Goal: Communication & Community: Answer question/provide support

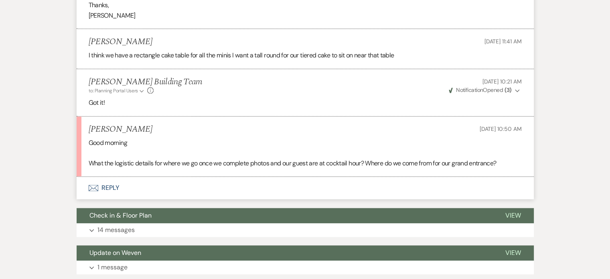
click at [108, 187] on button "Envelope Reply" at bounding box center [305, 188] width 457 height 22
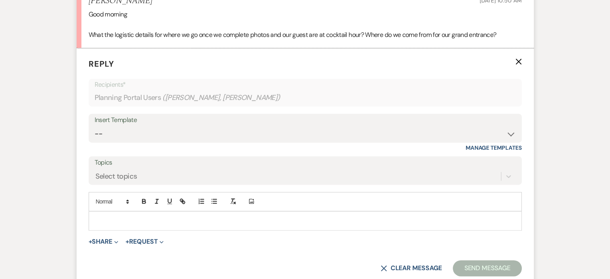
scroll to position [1199, 0]
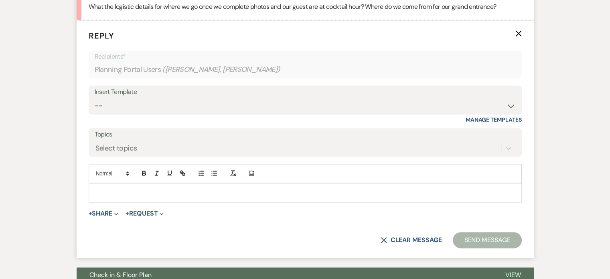
click at [426, 195] on div at bounding box center [305, 192] width 433 height 18
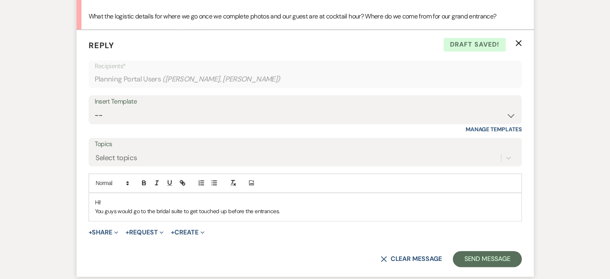
scroll to position [1191, 0]
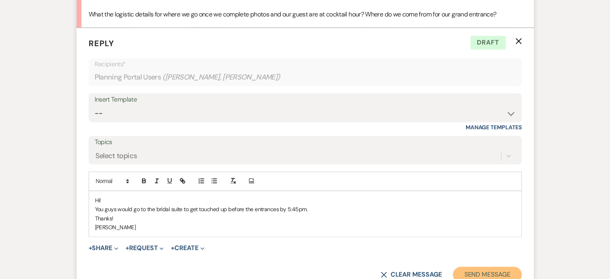
click at [483, 270] on button "Send Message" at bounding box center [487, 274] width 69 height 16
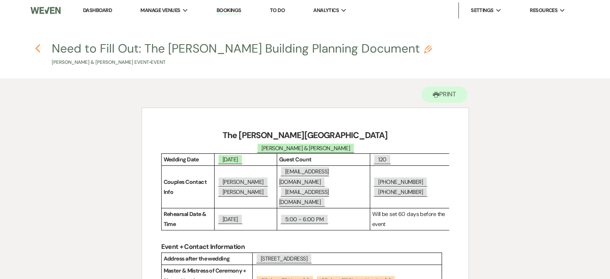
click at [36, 49] on use "button" at bounding box center [37, 48] width 5 height 9
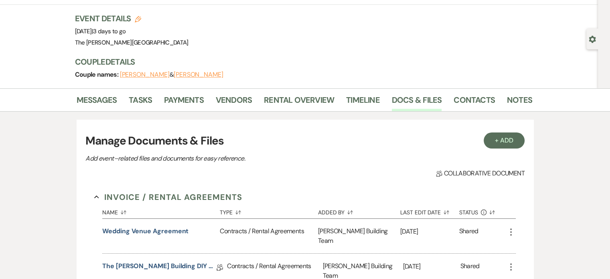
scroll to position [39, 0]
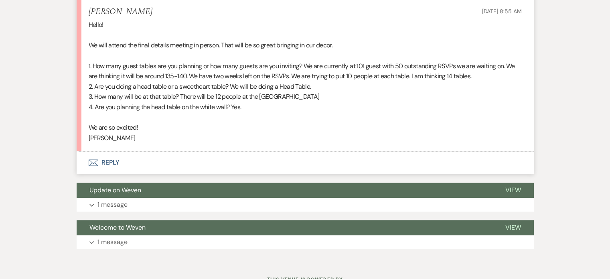
scroll to position [956, 0]
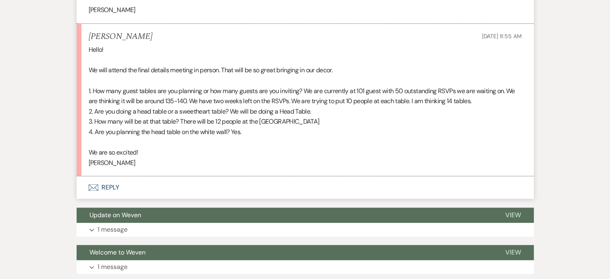
click at [110, 189] on button "Envelope Reply" at bounding box center [305, 187] width 457 height 22
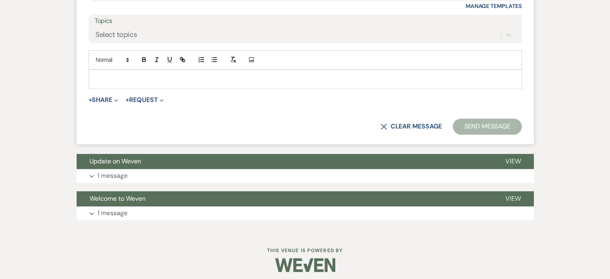
scroll to position [1223, 0]
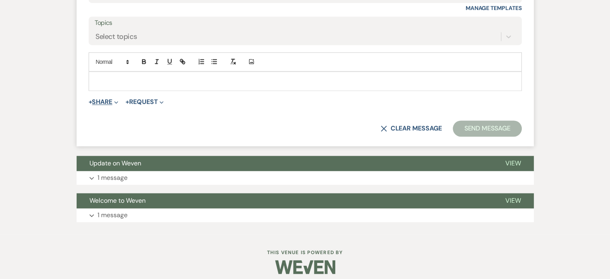
click at [117, 102] on icon "Expand" at bounding box center [116, 102] width 4 height 4
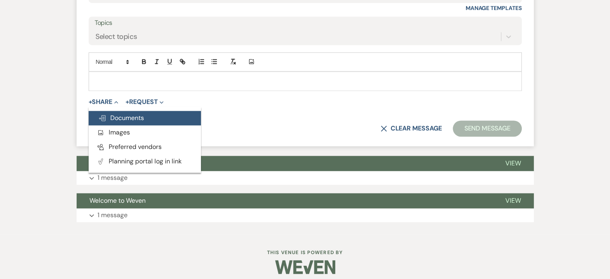
click at [118, 115] on span "Doc Upload Documents" at bounding box center [121, 118] width 46 height 8
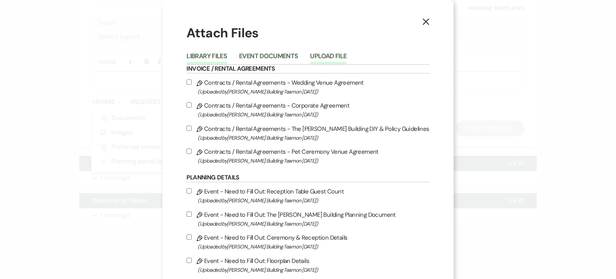
click at [337, 53] on button "Upload File" at bounding box center [328, 58] width 37 height 11
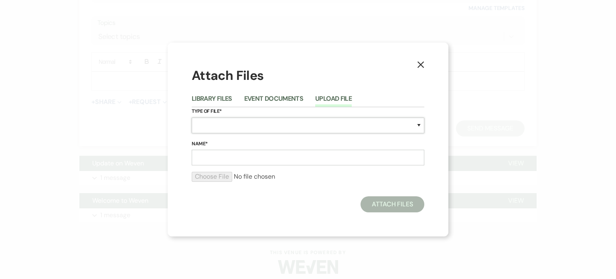
click at [338, 128] on select "Special Event Insurance Vendor Certificate of Insurance Contracts / Rental Agre…" at bounding box center [308, 126] width 233 height 16
select select "24"
click at [192, 118] on select "Special Event Insurance Vendor Certificate of Insurance Contracts / Rental Agre…" at bounding box center [308, 126] width 233 height 16
click at [317, 158] on input "Name*" at bounding box center [308, 158] width 233 height 16
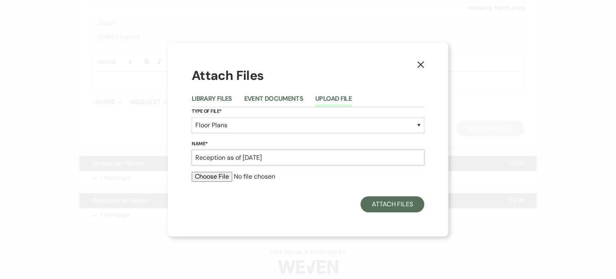
type input "Reception as of 08/18/25"
click at [227, 173] on input "file" at bounding box center [308, 177] width 233 height 10
type input "C:\fakepath\Reception.pdf"
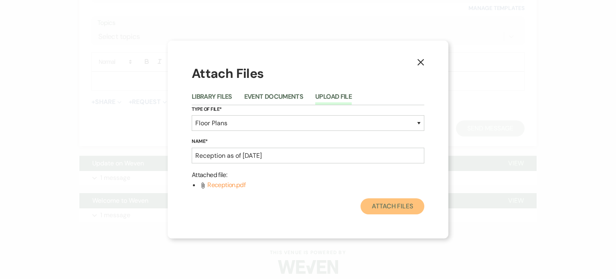
click at [388, 209] on button "Attach Files" at bounding box center [393, 206] width 64 height 16
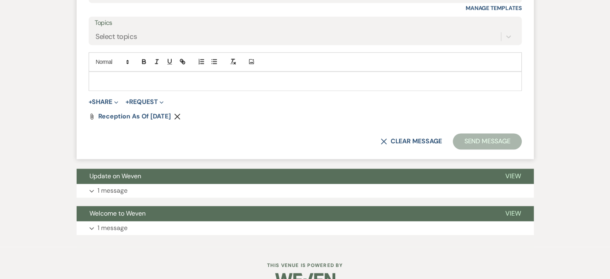
click at [313, 74] on div at bounding box center [305, 81] width 433 height 18
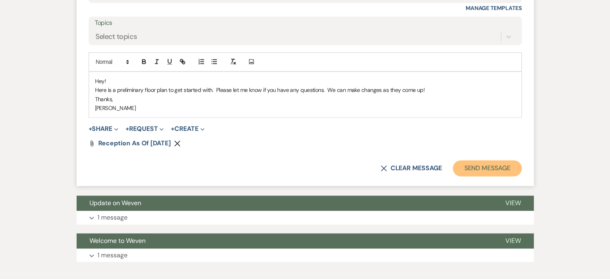
click at [480, 162] on button "Send Message" at bounding box center [487, 168] width 69 height 16
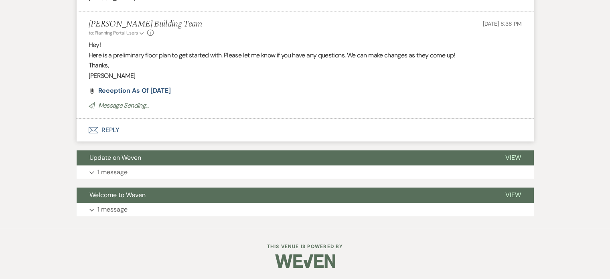
scroll to position [1111, 0]
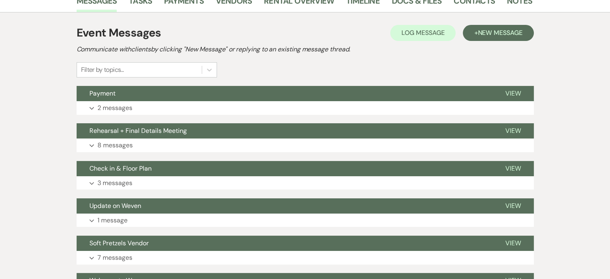
scroll to position [144, 0]
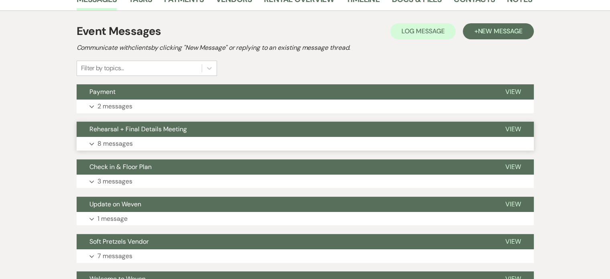
click at [135, 142] on button "Expand 8 messages" at bounding box center [305, 144] width 457 height 14
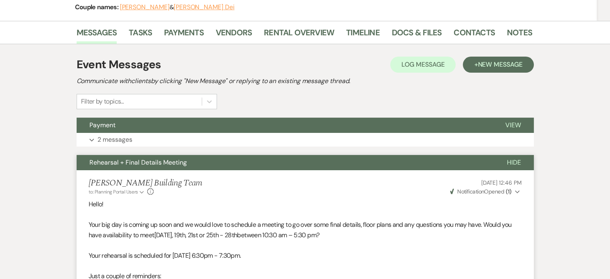
scroll to position [83, 0]
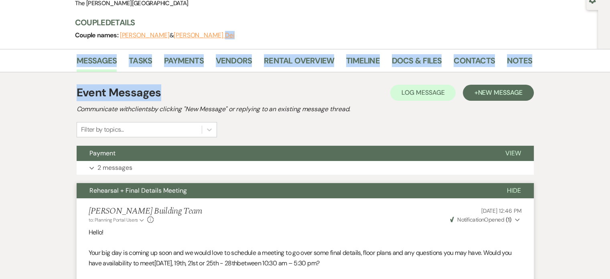
drag, startPoint x: 272, startPoint y: 72, endPoint x: 471, endPoint y: 26, distance: 204.4
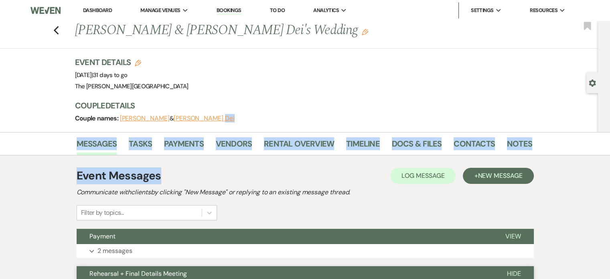
click at [234, 12] on link "Bookings" at bounding box center [229, 11] width 25 height 8
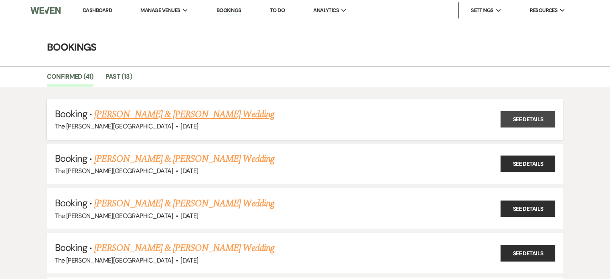
click at [527, 117] on link "See Details" at bounding box center [528, 119] width 55 height 16
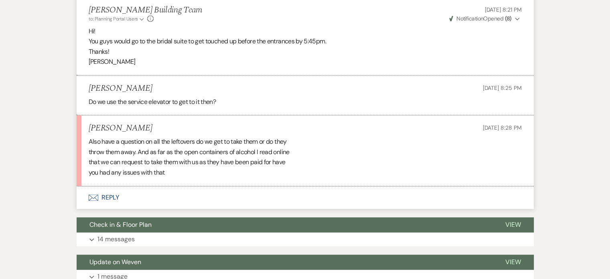
scroll to position [1224, 0]
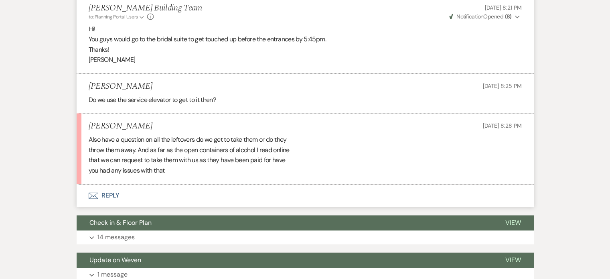
click at [106, 194] on button "Envelope Reply" at bounding box center [305, 195] width 457 height 22
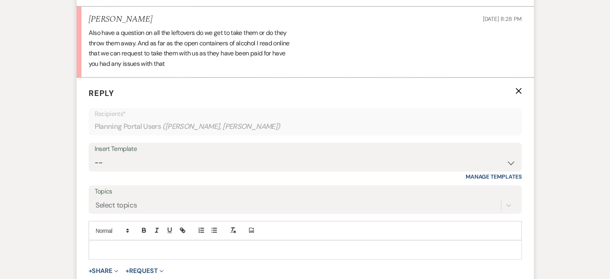
scroll to position [1337, 0]
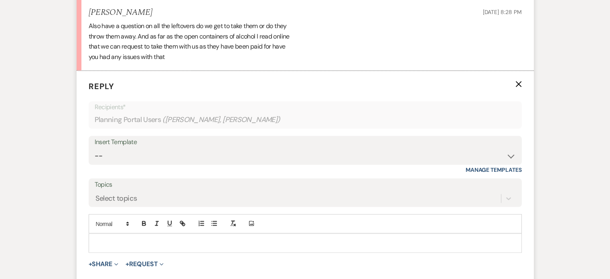
click at [398, 239] on p at bounding box center [305, 242] width 420 height 9
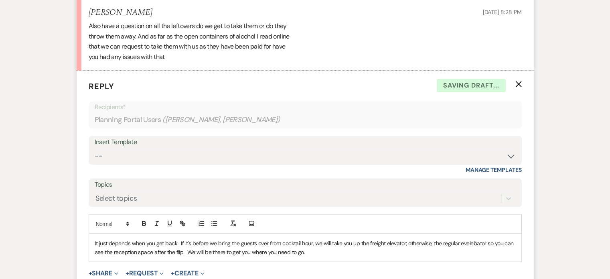
click at [436, 250] on p "It just depends when you get back. If it's before we bring the guests over from…" at bounding box center [305, 247] width 420 height 18
click at [210, 239] on p "It just depends on when you get back. If it's before we bring the guests over f…" at bounding box center [305, 247] width 420 height 18
click at [379, 257] on div "It just depends on when you get back. If it's after we bring the guests over fr…" at bounding box center [305, 248] width 433 height 28
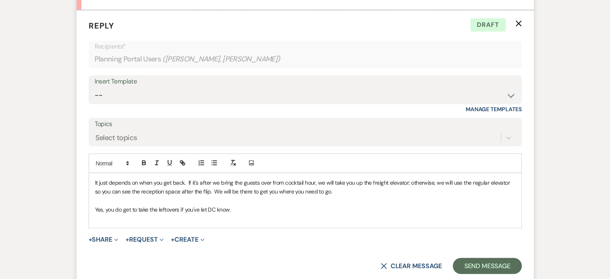
scroll to position [1403, 0]
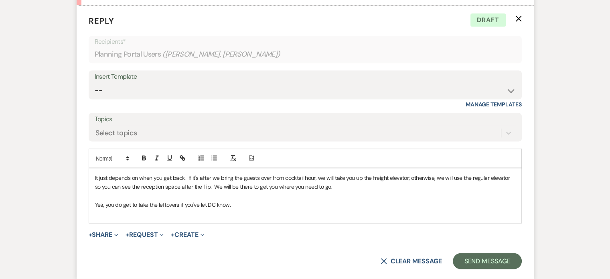
click at [386, 184] on p "It just depends on when you get back. If it's after we bring the guests over fr…" at bounding box center [305, 182] width 420 height 18
click at [239, 203] on p "Yes, you do get to take the leftovers if you've let DC know." at bounding box center [305, 204] width 420 height 9
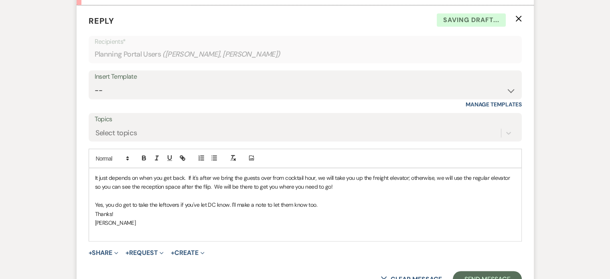
click at [331, 203] on p "Yes, you do get to take the leftovers if you've let DC know. I'll make a note t…" at bounding box center [305, 204] width 420 height 9
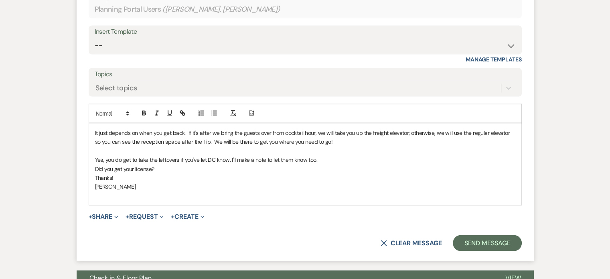
scroll to position [1457, 0]
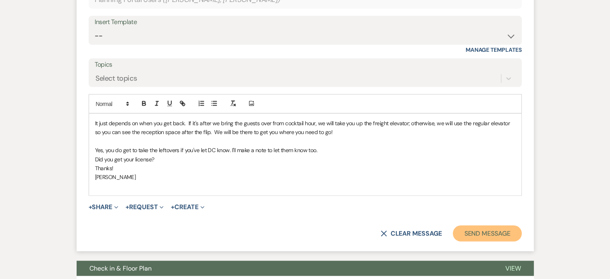
click at [493, 233] on button "Send Message" at bounding box center [487, 233] width 69 height 16
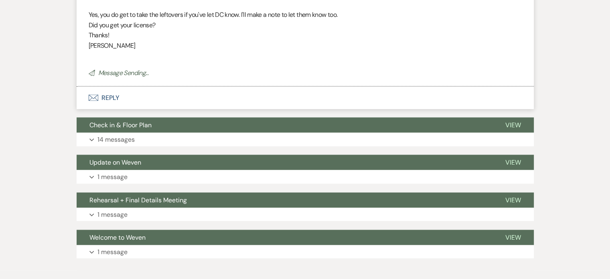
scroll to position [1499, 0]
